Goal: Navigation & Orientation: Find specific page/section

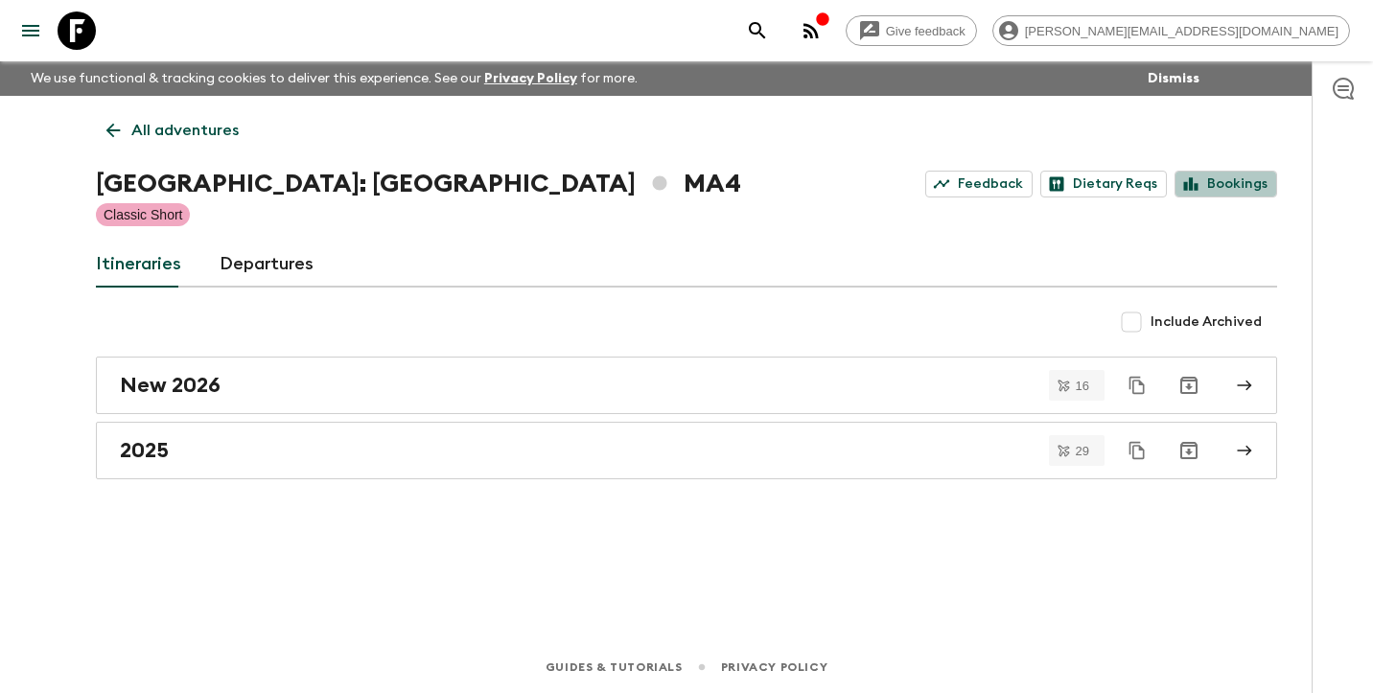
click at [1263, 189] on link "Bookings" at bounding box center [1226, 184] width 103 height 27
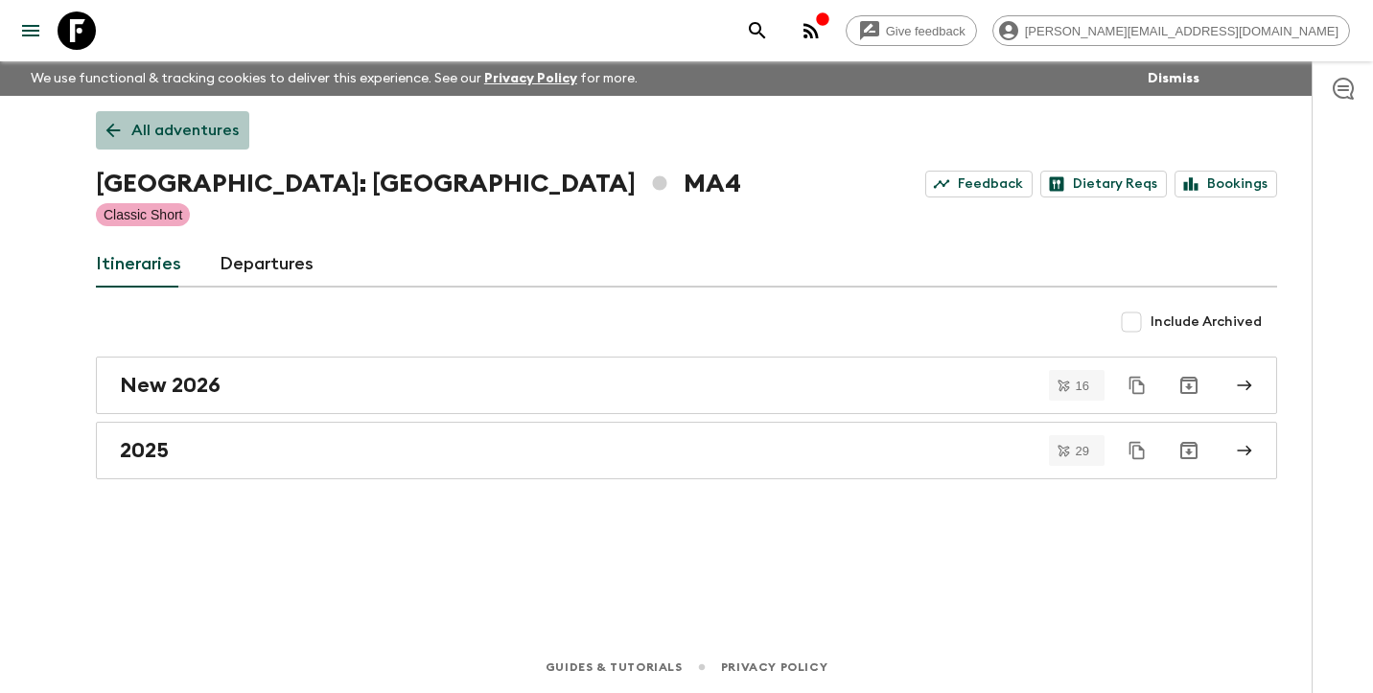
click at [215, 144] on link "All adventures" at bounding box center [172, 130] width 153 height 38
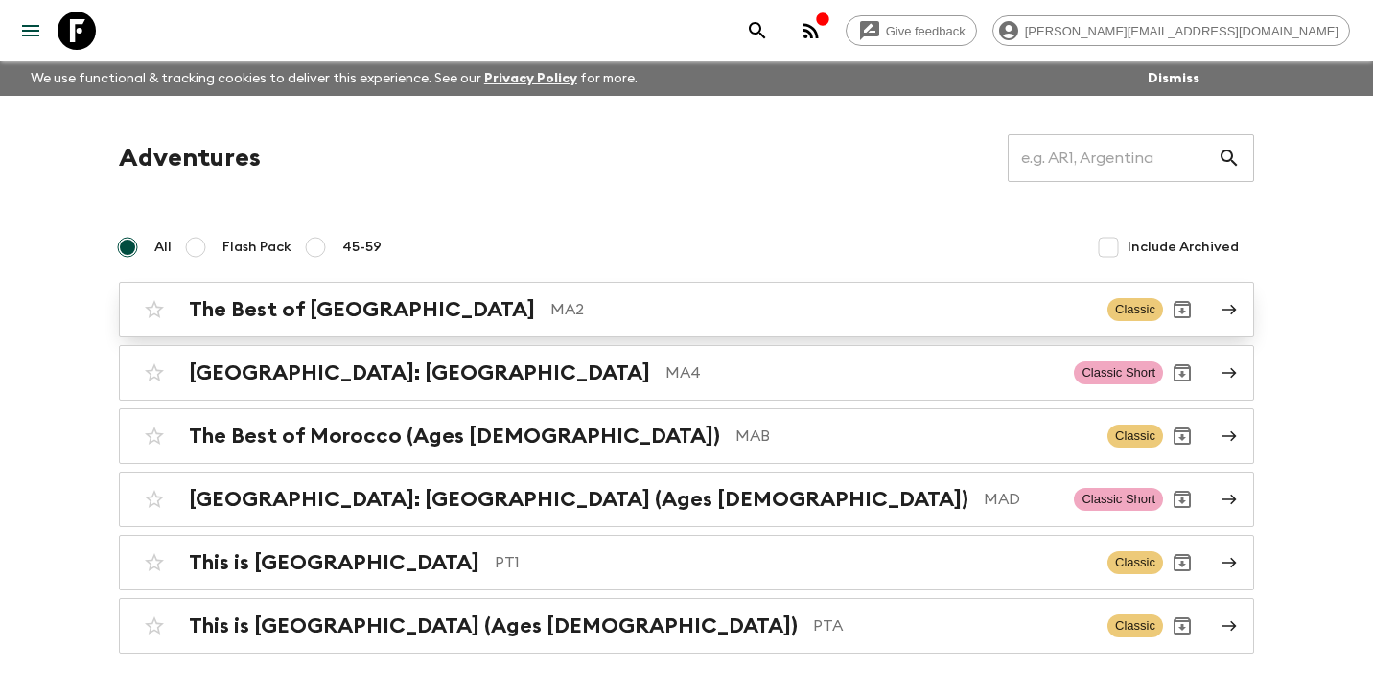
click at [307, 304] on h2 "The Best of [GEOGRAPHIC_DATA]" at bounding box center [362, 309] width 346 height 25
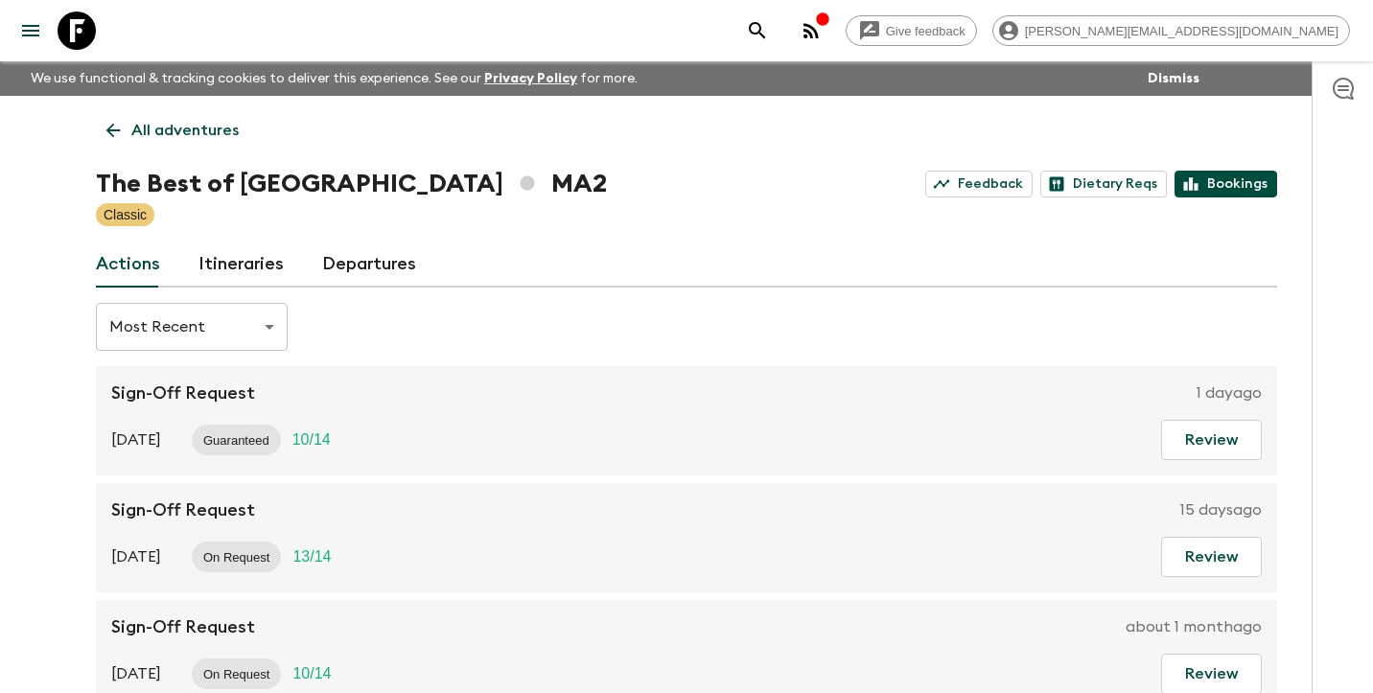
click at [1238, 184] on link "Bookings" at bounding box center [1226, 184] width 103 height 27
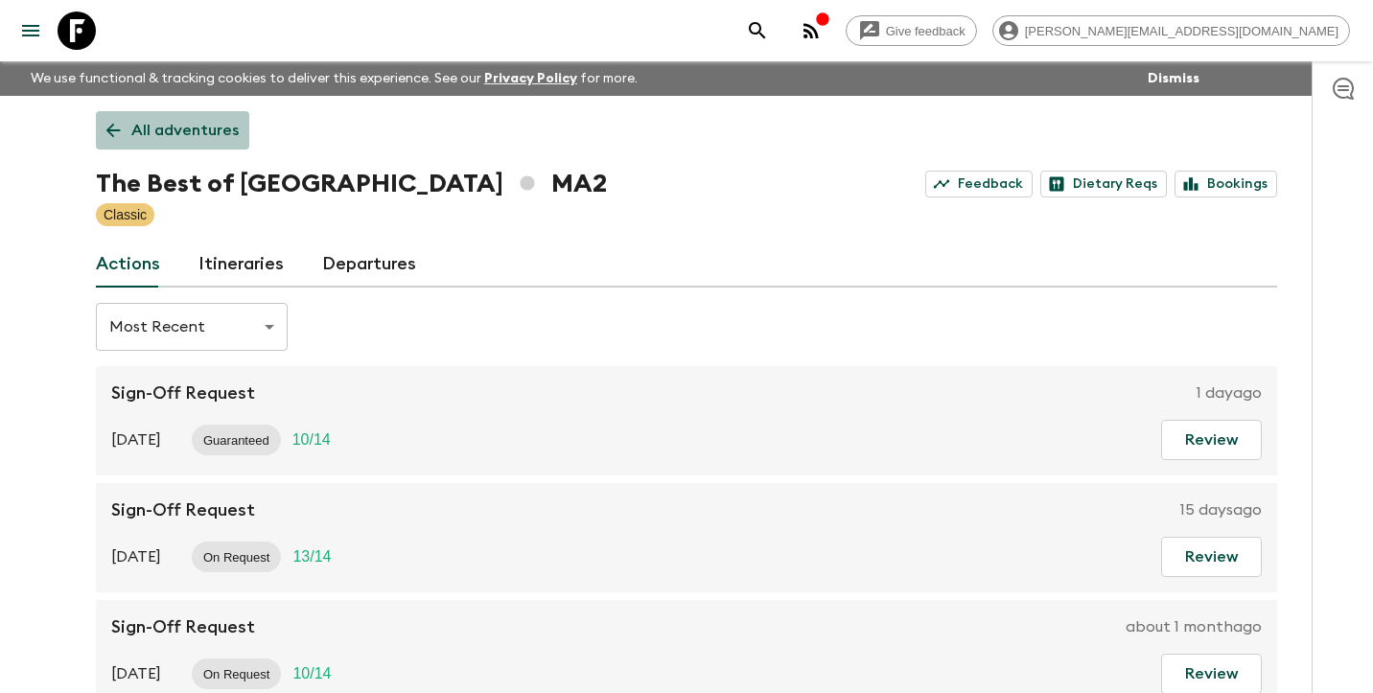
click at [176, 131] on p "All adventures" at bounding box center [184, 130] width 107 height 23
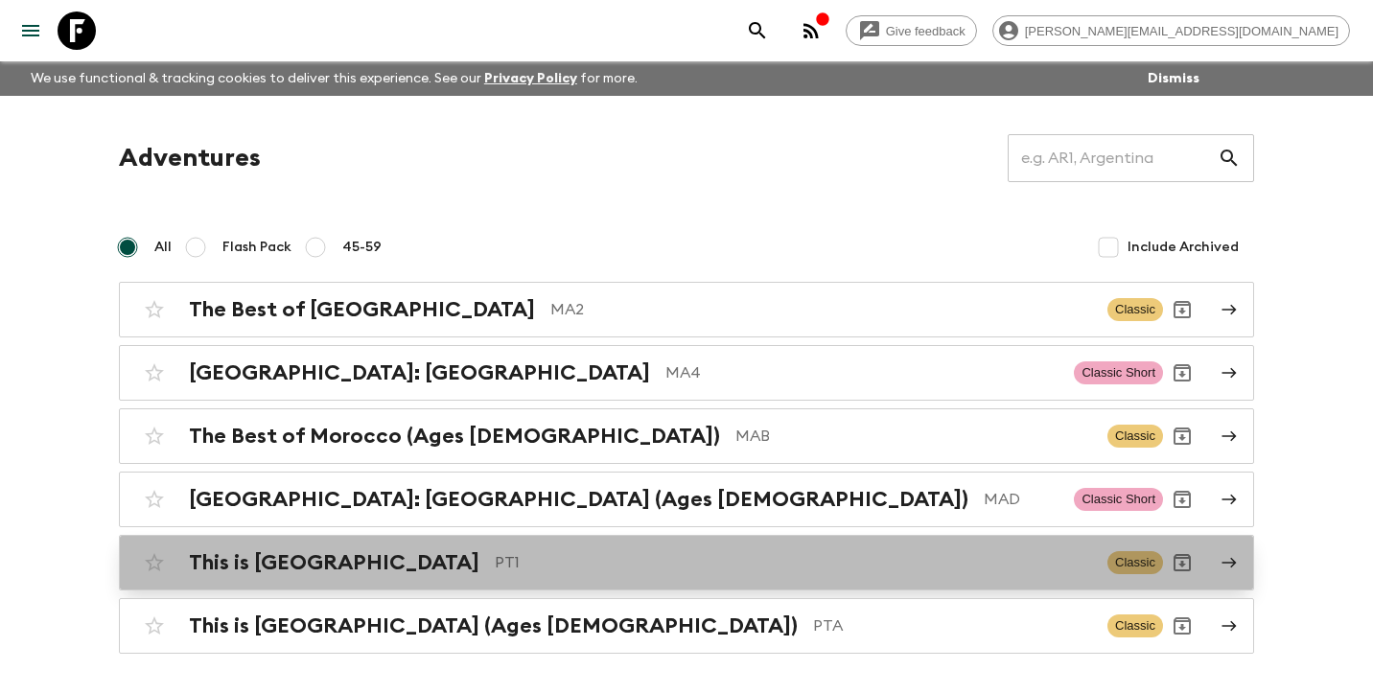
click at [270, 568] on h2 "This is [GEOGRAPHIC_DATA]" at bounding box center [334, 563] width 291 height 25
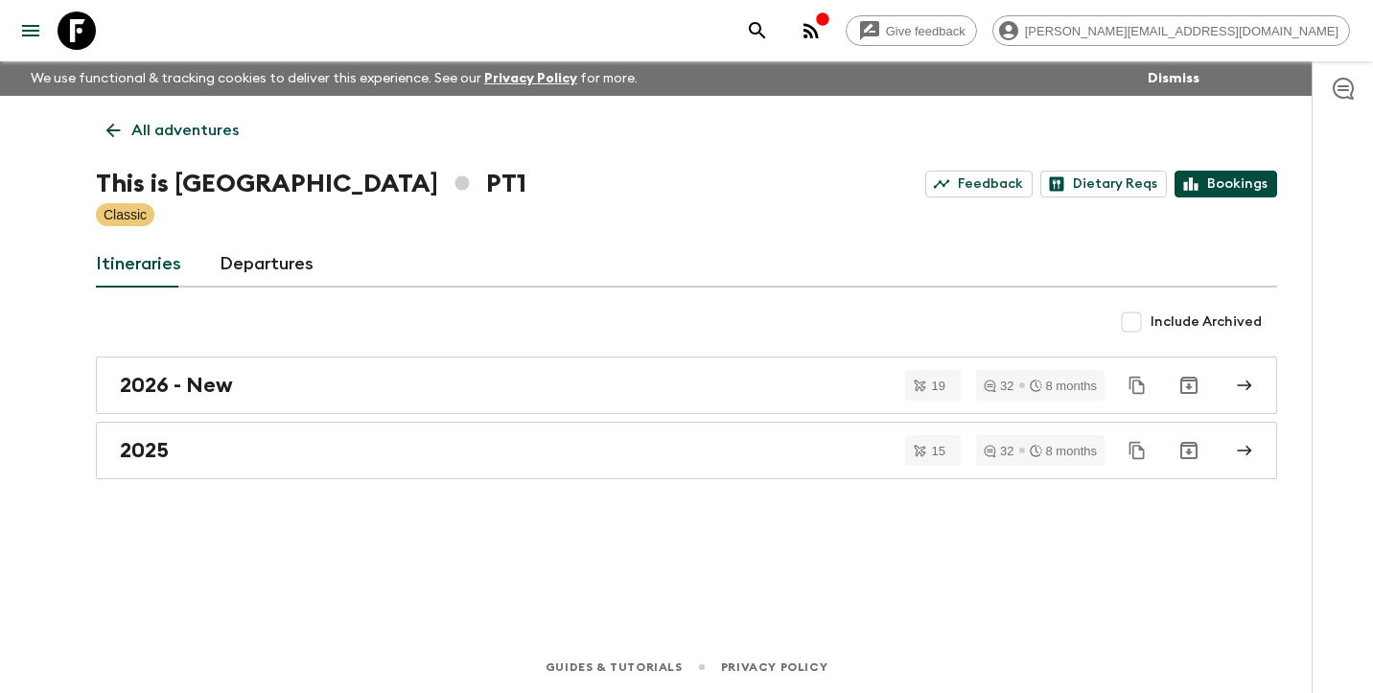
click at [1231, 189] on link "Bookings" at bounding box center [1226, 184] width 103 height 27
